Goal: Find specific page/section: Find specific page/section

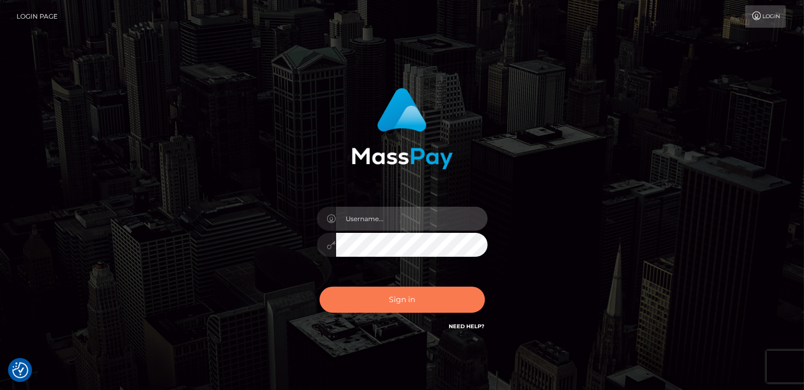
type input "catalinad"
click at [424, 296] on button "Sign in" at bounding box center [401, 300] width 165 height 26
type input "catalinad"
click at [356, 305] on button "Sign in" at bounding box center [401, 300] width 165 height 26
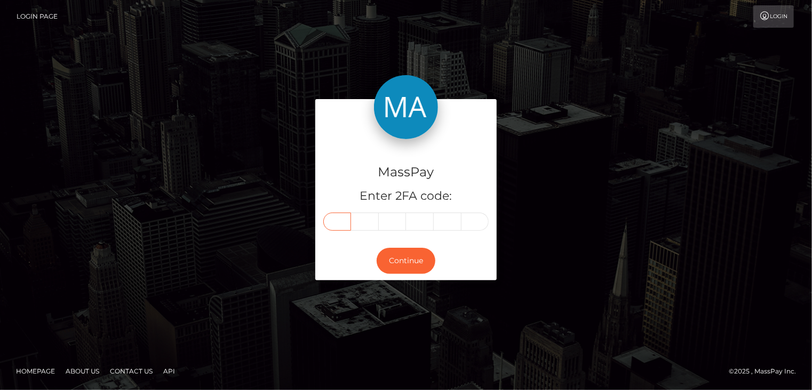
click at [341, 221] on input "text" at bounding box center [337, 222] width 28 height 18
click at [335, 226] on input "text" at bounding box center [337, 222] width 28 height 18
type input "0"
type input "3"
type input "6"
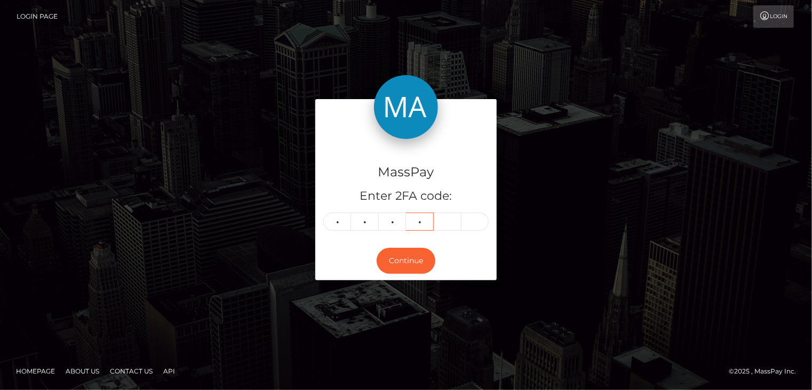
type input "6"
type input "4"
type input "3"
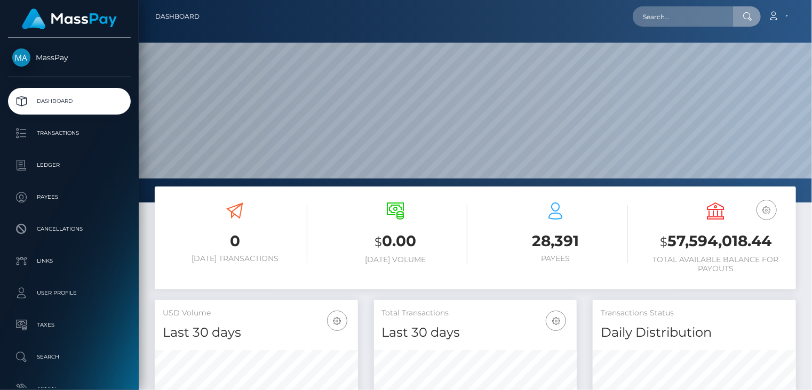
scroll to position [189, 203]
type input "pout_GrJkJzGsASQJy"
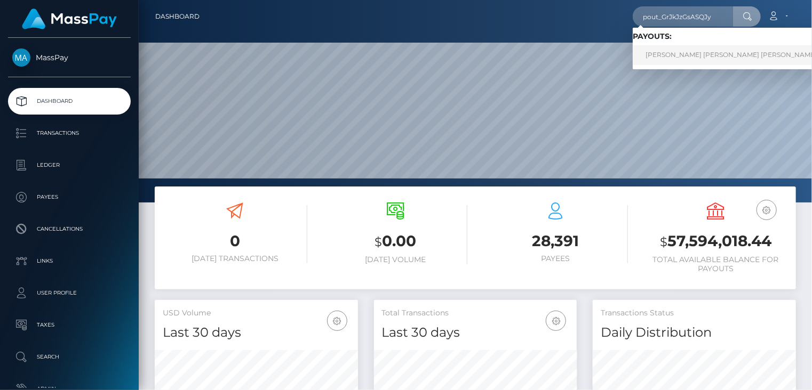
click at [698, 60] on link "[PERSON_NAME] [PERSON_NAME] [PERSON_NAME] (Whop Inc - )" at bounding box center [752, 55] width 240 height 20
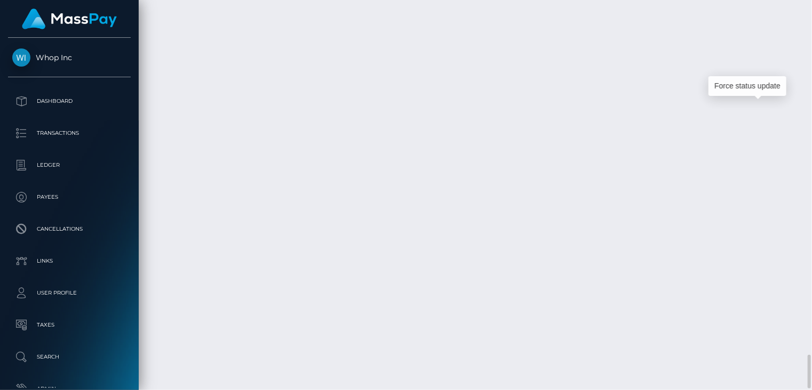
scroll to position [128, 203]
drag, startPoint x: 764, startPoint y: 111, endPoint x: 277, endPoint y: 227, distance: 500.9
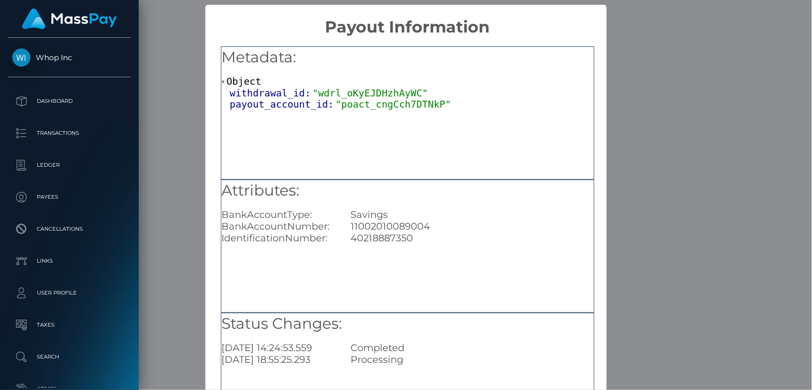
click at [173, 59] on div "× Payout Information Metadata: Object withdrawal_id: "wdrl_oKyEJDHzhAyWC" payou…" at bounding box center [406, 195] width 812 height 390
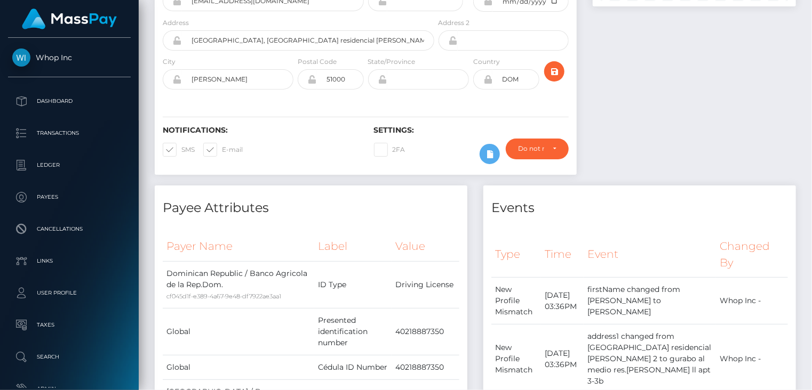
scroll to position [0, 0]
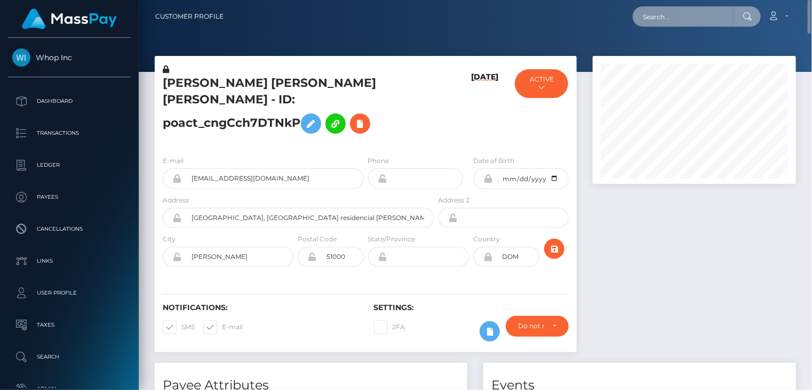
paste input "poact_ltpXdJM06wiD"
type input "poact_ltpXdJM06wiD"
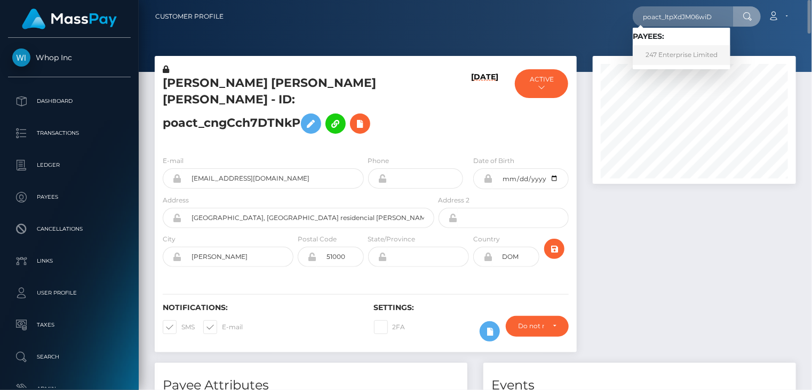
click at [672, 60] on link "247 Enterprise Limited" at bounding box center [681, 55] width 98 height 20
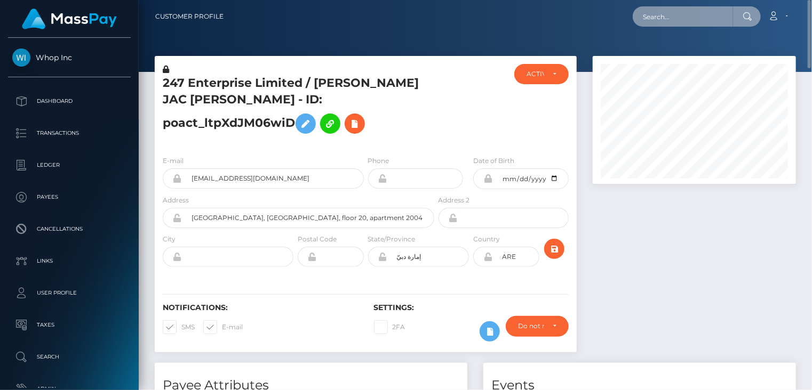
paste input "b53397b0-7454-4749-bcf7-f16fc0e77760"
type input "b53397b0-7454-4749-bcf7-f16fc0e77760"
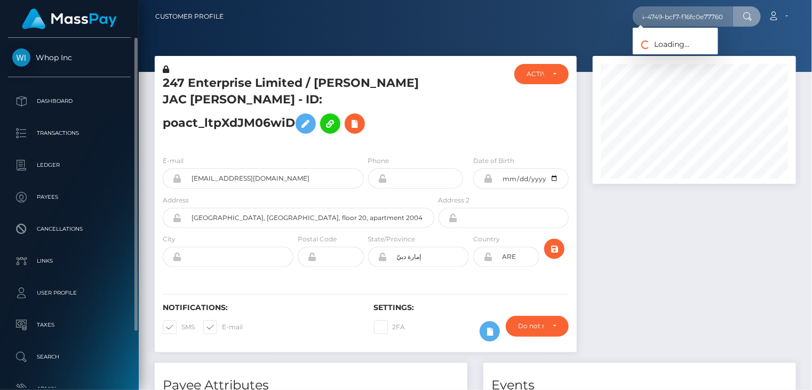
scroll to position [0, 0]
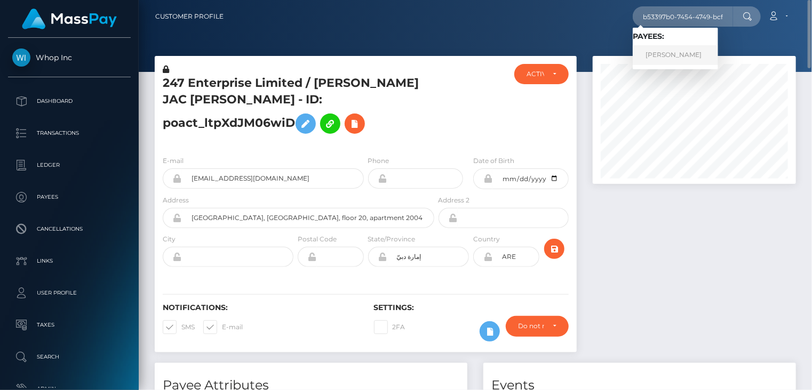
click at [680, 52] on link "Mustafa Tekneci" at bounding box center [674, 55] width 85 height 20
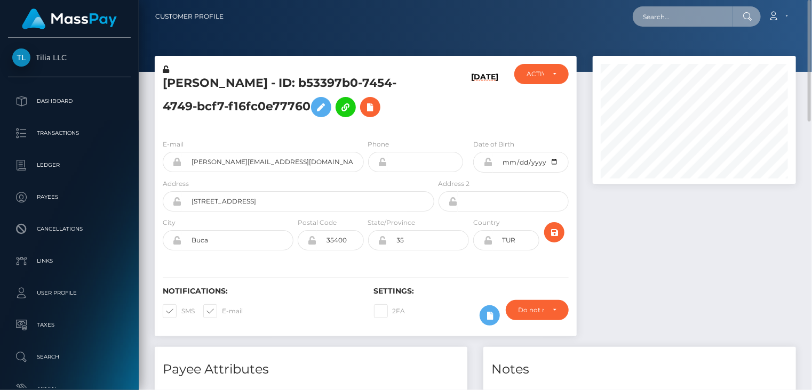
paste input "acct_1QjnoNEJDQQ8QNOM"
type input "acct_1QjnoNEJDQQ8QNOM"
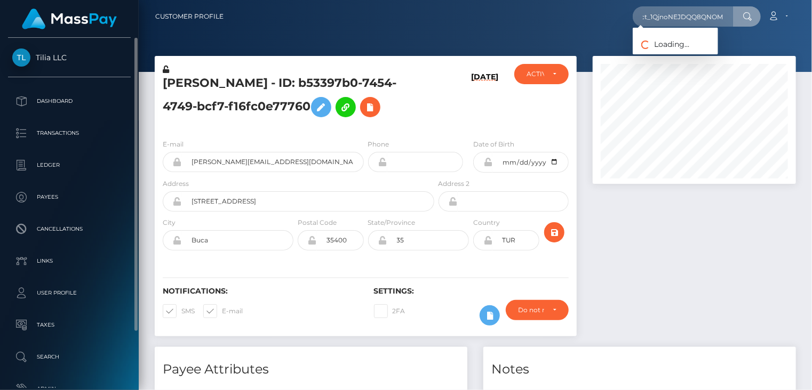
scroll to position [0, 0]
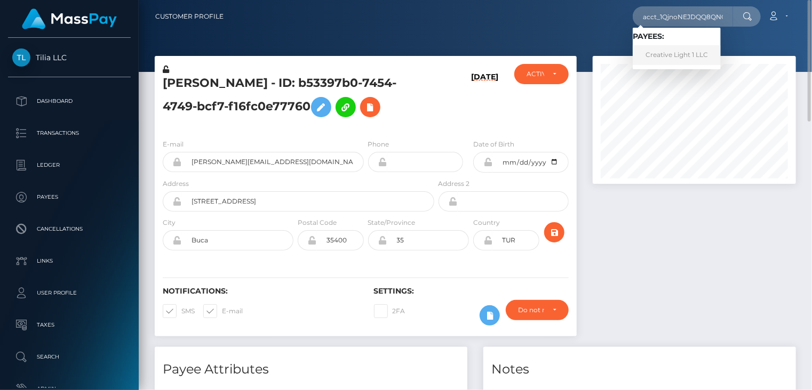
click at [681, 54] on link "Creative Light 1 LLC" at bounding box center [676, 55] width 88 height 20
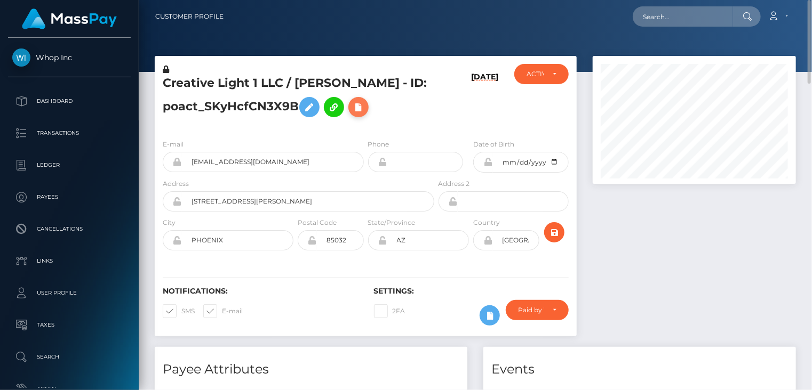
click at [352, 114] on icon at bounding box center [358, 107] width 13 height 13
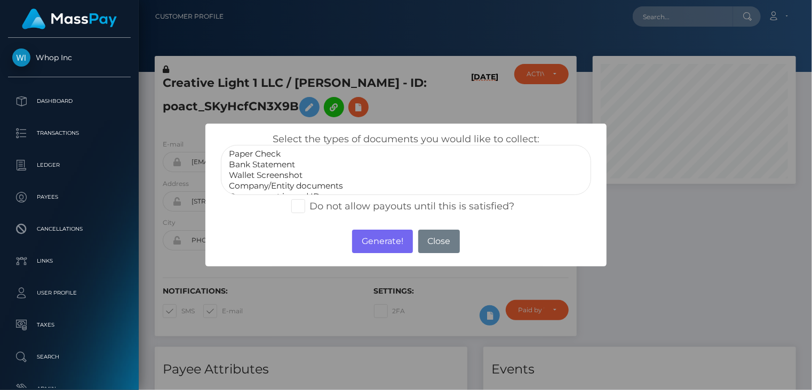
scroll to position [21, 0]
select select "Government issued ID"
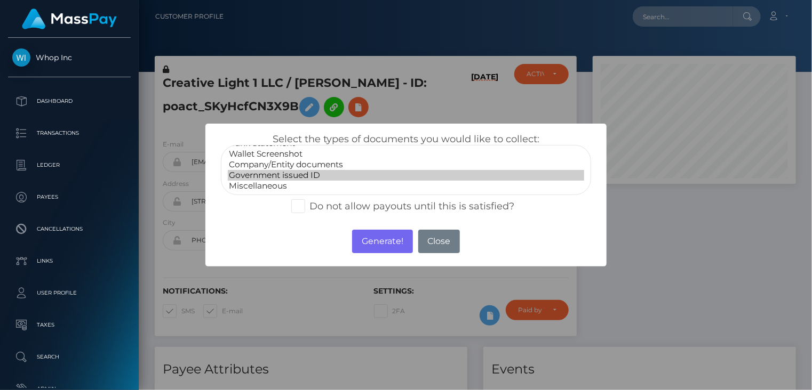
click at [275, 176] on option "Government issued ID" at bounding box center [406, 175] width 357 height 11
click at [391, 248] on button "Generate!" at bounding box center [382, 241] width 60 height 23
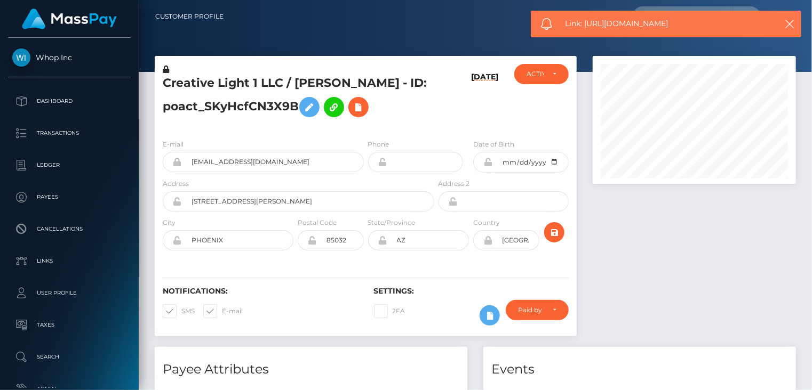
click at [631, 24] on span "Link: https://l.maspay.io/lkVX1" at bounding box center [665, 23] width 200 height 11
copy span "Link: https://l.maspay.io/lkVX1"
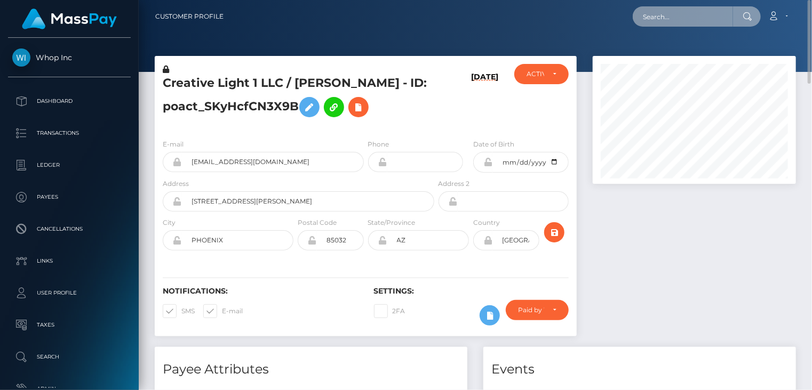
paste input "poact_9ZfCr8Ch0dw7"
type input "poact_9ZfCr8Ch0dw7"
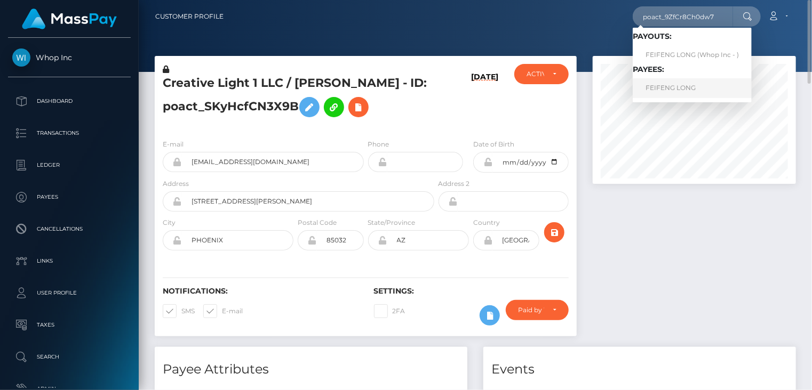
click at [669, 90] on link "FEIFENG LONG" at bounding box center [691, 88] width 119 height 20
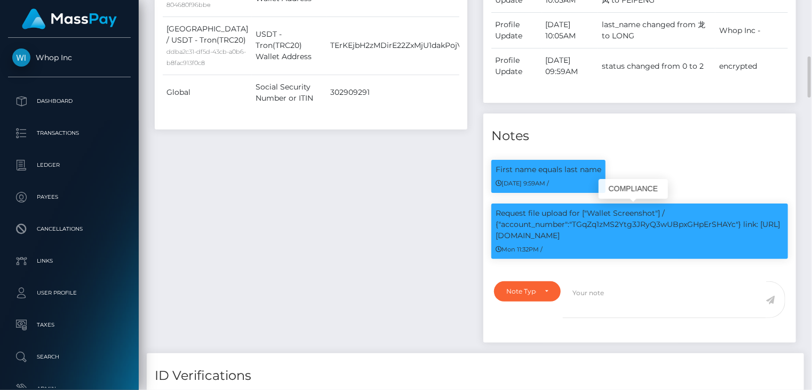
scroll to position [128, 203]
click at [619, 222] on p "Request file upload for ["Wallet Screenshot"] / {"account_number":"TGqZq1zMS2Yt…" at bounding box center [639, 225] width 288 height 34
copy p "TGqZq1zMS2Ytg3JRyQ3wUBpxGHpErSHAYc"
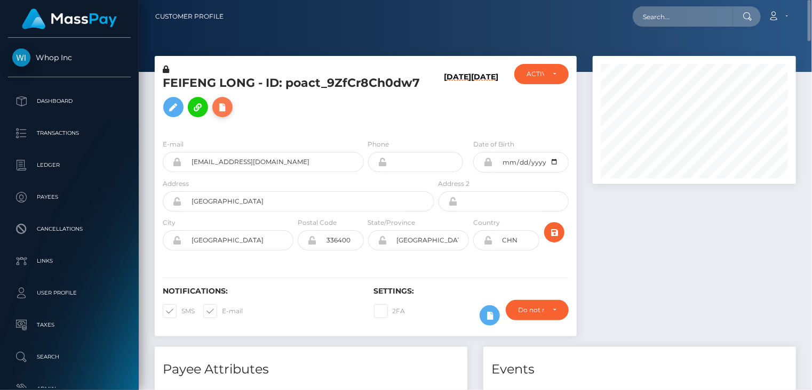
click at [223, 104] on icon at bounding box center [222, 107] width 13 height 13
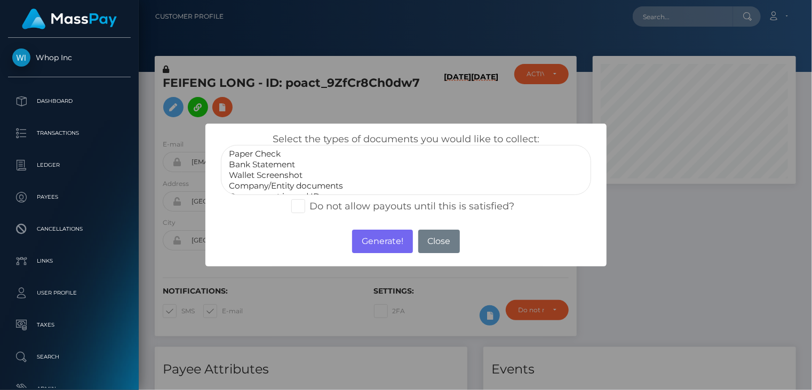
select select "Wallet Screenshot"
click at [255, 173] on option "Wallet Screenshot" at bounding box center [406, 175] width 357 height 11
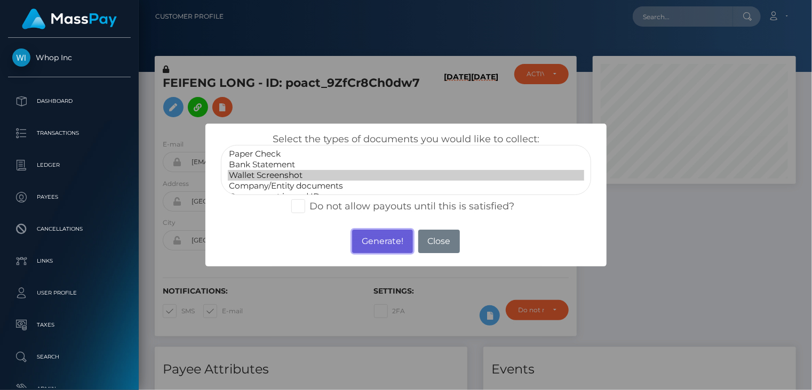
click at [386, 244] on button "Generate!" at bounding box center [382, 241] width 60 height 23
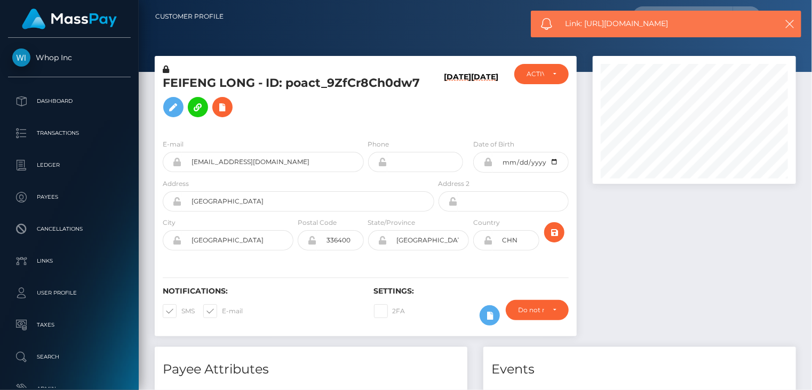
click at [618, 21] on span "Link: https://l.maspay.io/skVCf" at bounding box center [665, 23] width 200 height 11
copy span "Link: https://l.maspay.io/skVCf"
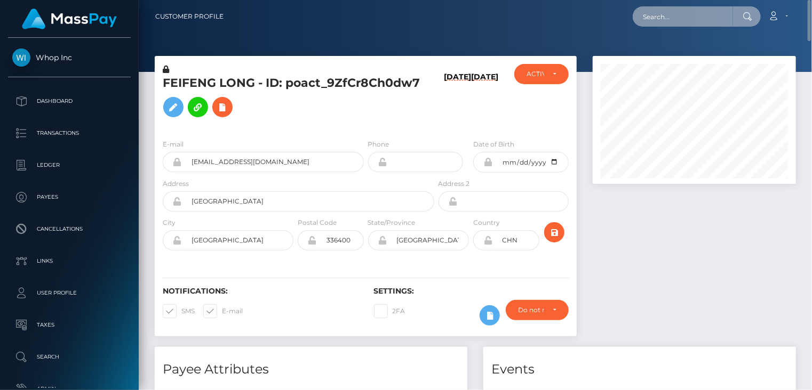
paste input "poact_kRlHALJUzrZw"
type input "poact_kRlHALJUzrZw"
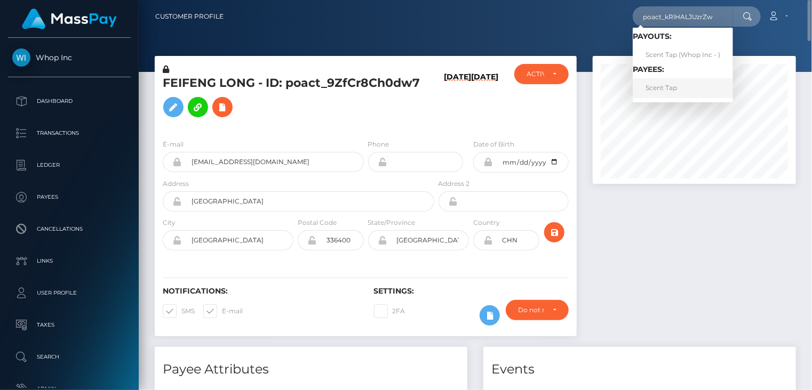
click at [658, 92] on link "Scent Tap" at bounding box center [682, 88] width 100 height 20
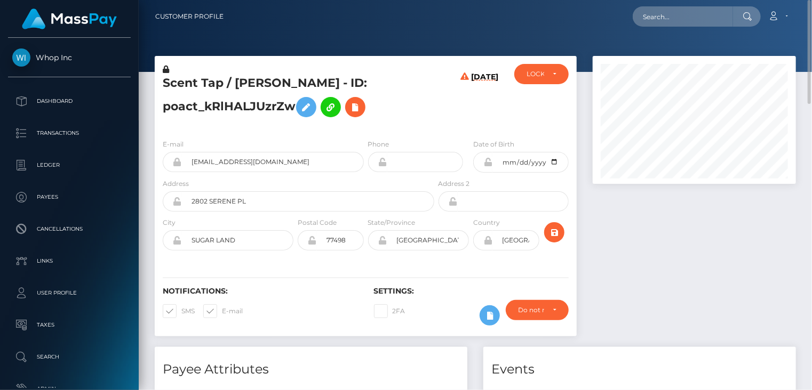
click at [256, 89] on h5 "Scent Tap / [PERSON_NAME] - ID: poact_kRlHALJUzrZw" at bounding box center [296, 98] width 266 height 47
click at [256, 89] on h5 "Scent Tap / SYED B ALI - ID: poact_kRlHALJUzrZw" at bounding box center [296, 98] width 266 height 47
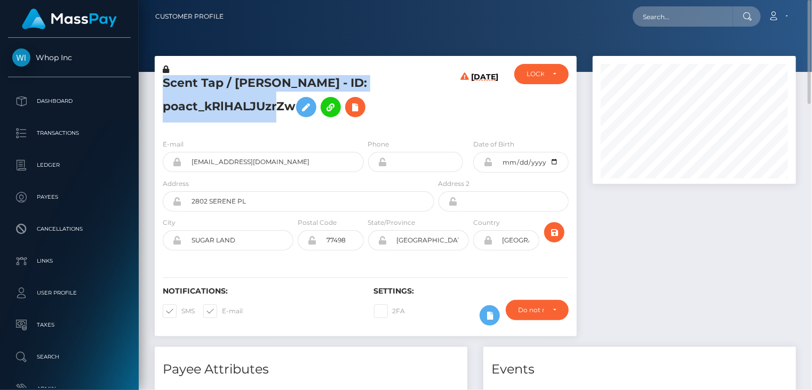
click at [256, 89] on h5 "Scent Tap / SYED B ALI - ID: poact_kRlHALJUzrZw" at bounding box center [296, 98] width 266 height 47
copy h5 "Scent Tap / SYED B ALI - ID: poact_kRlHALJUzrZw"
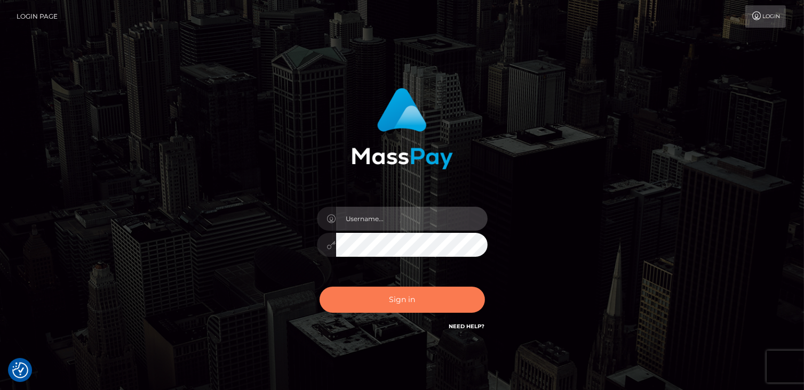
type input "catalinad"
click at [368, 301] on button "Sign in" at bounding box center [401, 300] width 165 height 26
type input "catalinad"
click at [399, 301] on button "Sign in" at bounding box center [401, 300] width 165 height 26
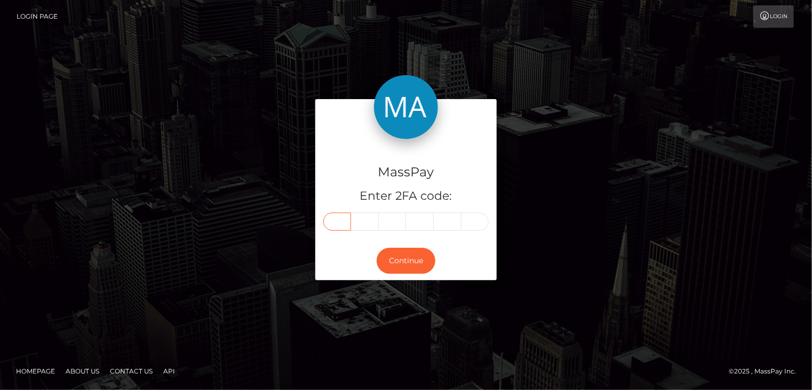
click at [328, 218] on input "text" at bounding box center [337, 222] width 28 height 18
type input "9"
type input "0"
type input "9"
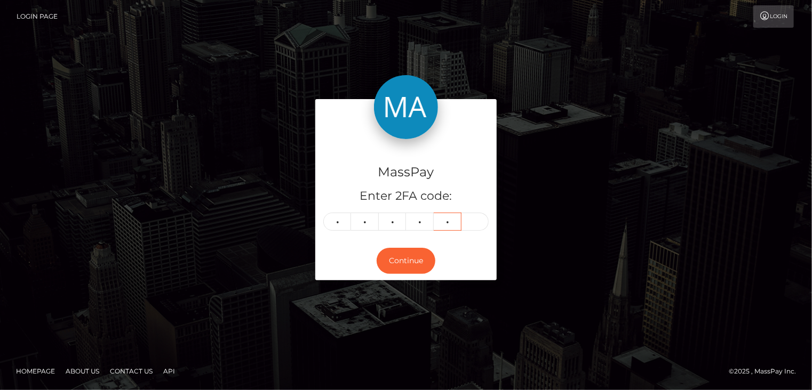
type input "8"
type input "3"
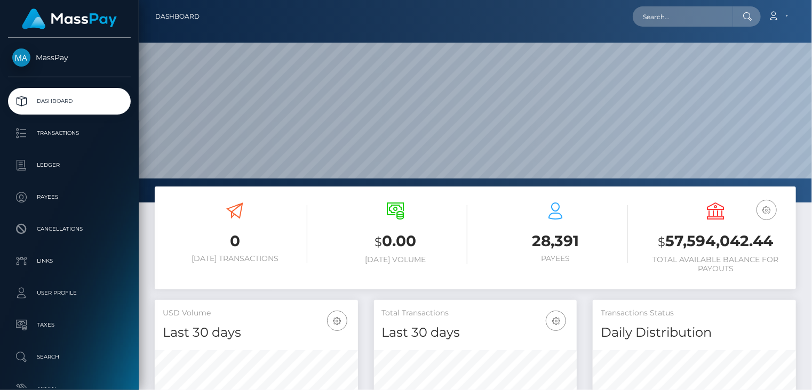
scroll to position [189, 203]
paste input "pout_GrJkJzGsASQJy"
type input "pout_GrJkJzGsASQJy"
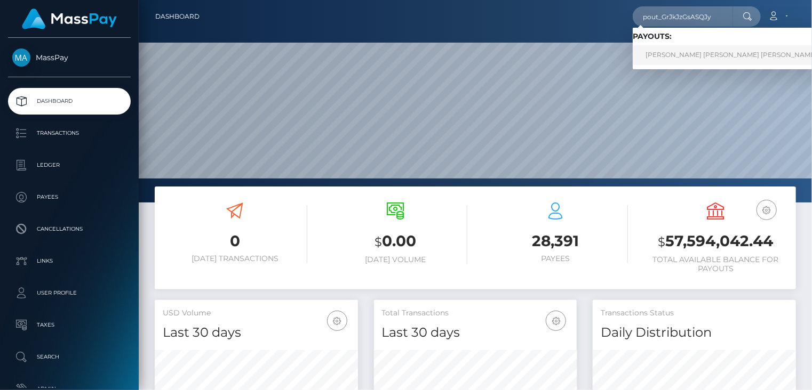
click at [683, 52] on link "[PERSON_NAME] [PERSON_NAME] [PERSON_NAME] (Whop Inc - )" at bounding box center [752, 55] width 240 height 20
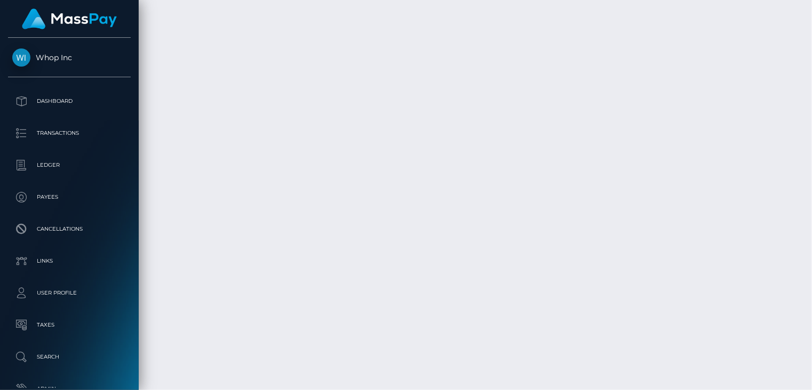
scroll to position [4091, 0]
drag, startPoint x: 656, startPoint y: 161, endPoint x: 684, endPoint y: 163, distance: 27.2
copy td "1,528.09"
drag, startPoint x: 608, startPoint y: 153, endPoint x: 578, endPoint y: 155, distance: 29.9
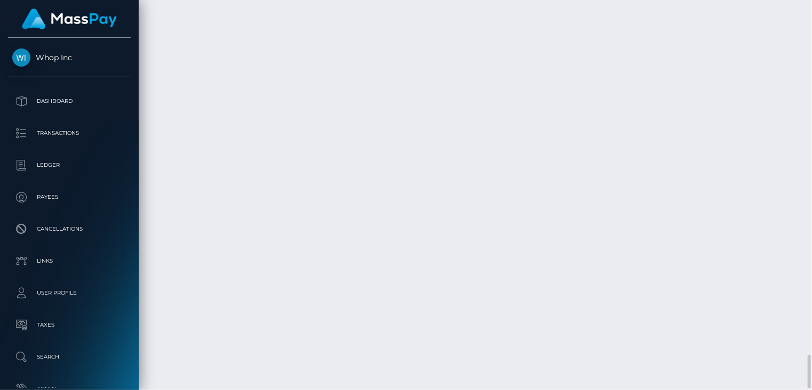
copy td "$24.77"
drag, startPoint x: 648, startPoint y: 159, endPoint x: 632, endPoint y: 163, distance: 16.9
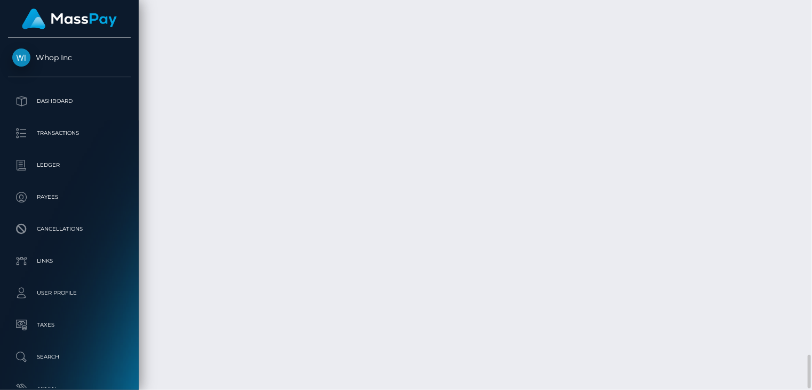
copy td "$2"
